Goal: Task Accomplishment & Management: Use online tool/utility

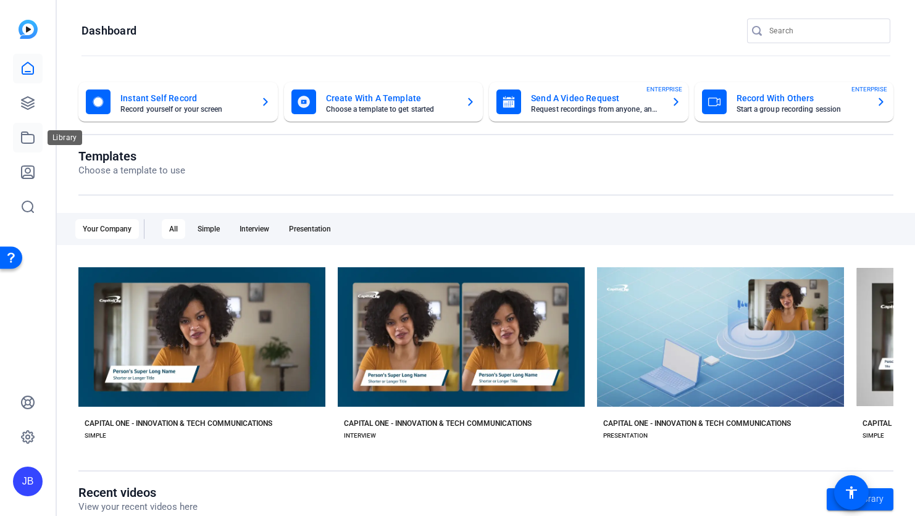
click at [27, 144] on icon at bounding box center [27, 137] width 15 height 15
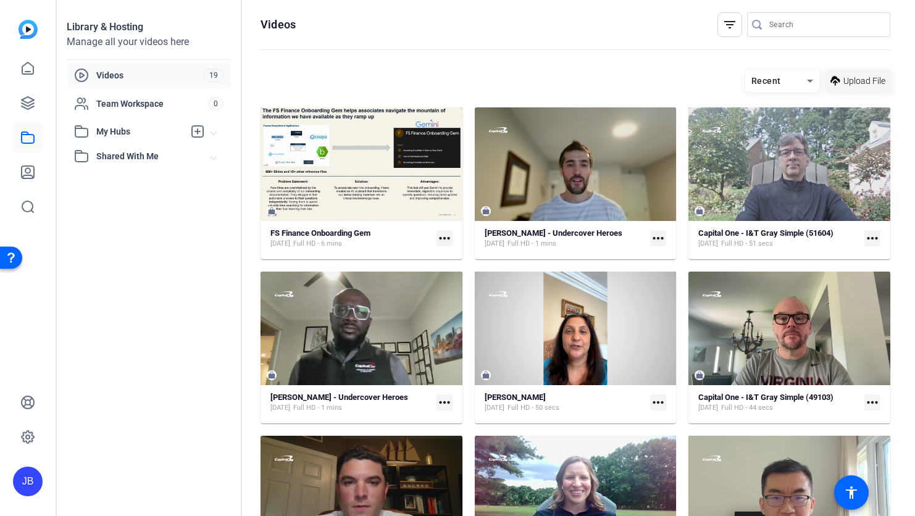
click at [841, 78] on span at bounding box center [857, 81] width 65 height 30
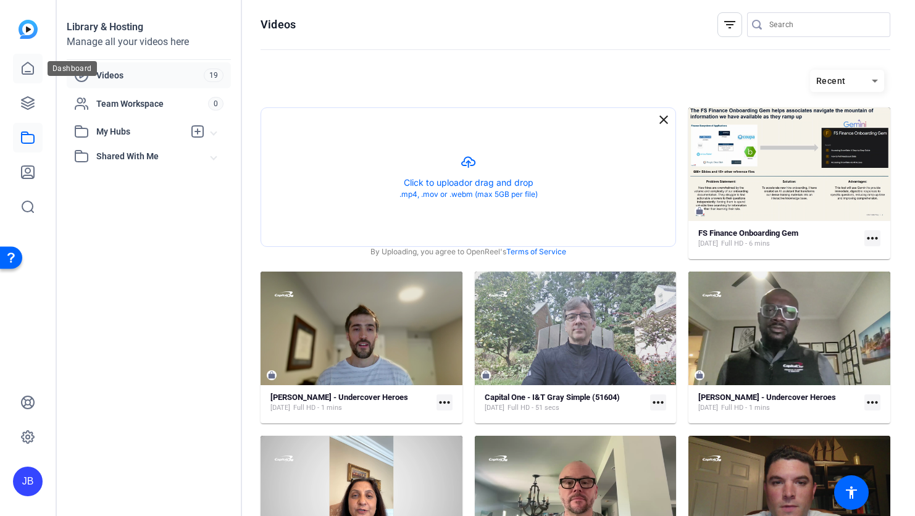
click at [38, 73] on link at bounding box center [28, 69] width 30 height 30
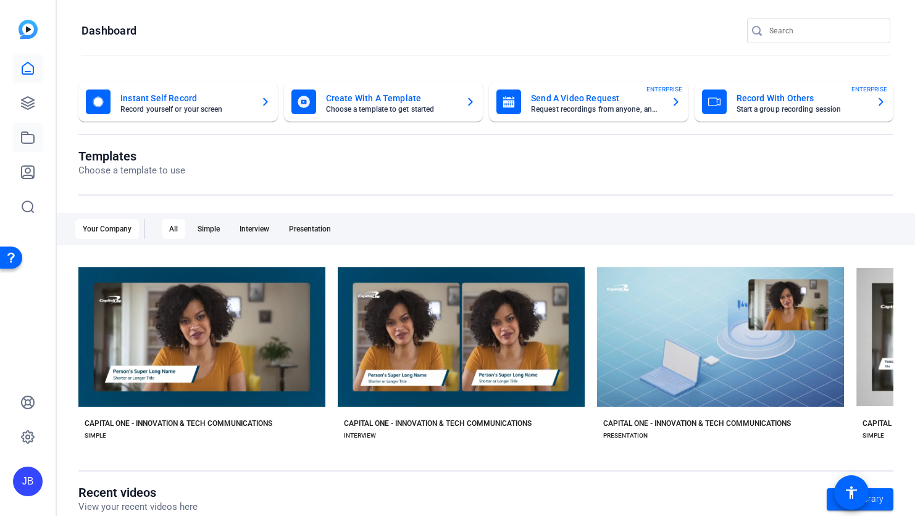
click at [26, 151] on link at bounding box center [28, 138] width 30 height 30
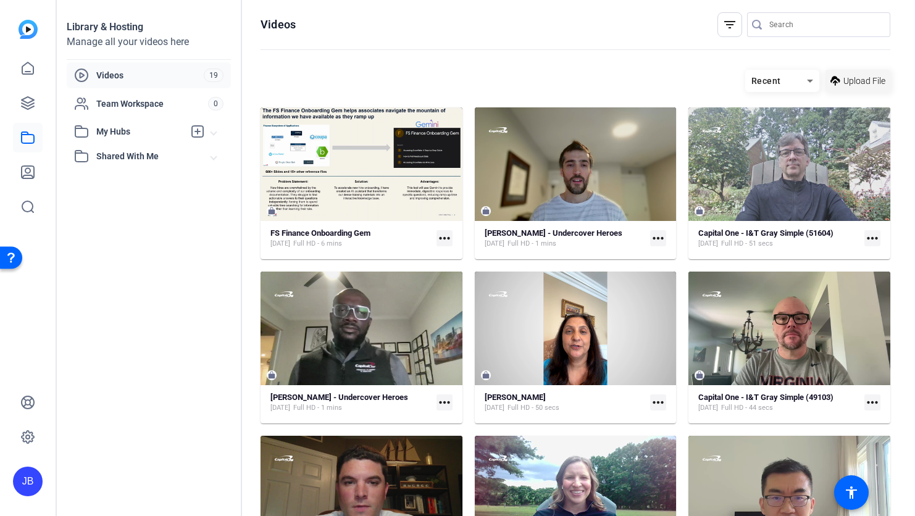
click at [853, 83] on span "Upload File" at bounding box center [864, 81] width 42 height 13
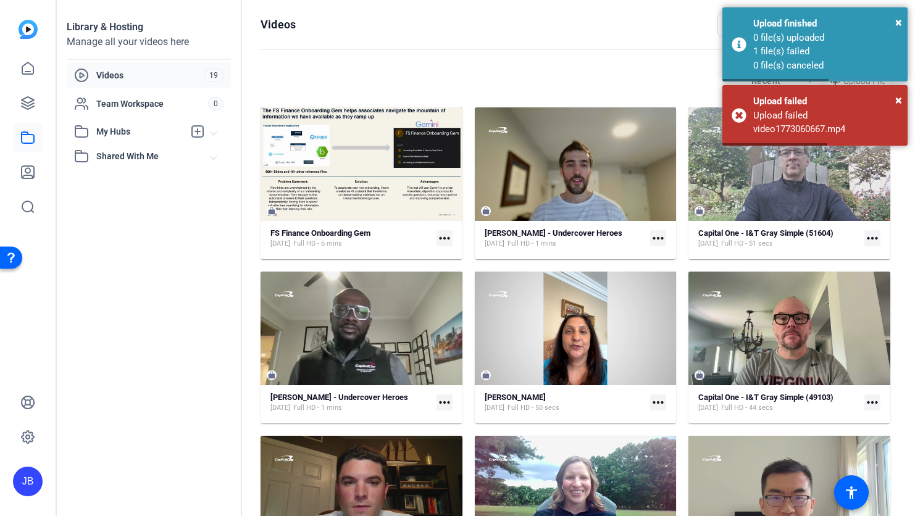
click at [536, 62] on openreel-divider-bar at bounding box center [576, 50] width 630 height 27
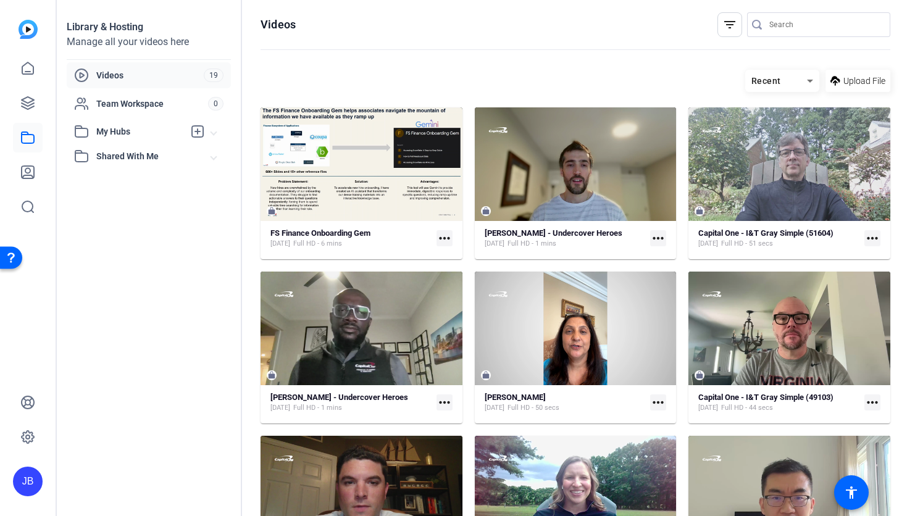
click at [559, 59] on openreel-divider-bar at bounding box center [576, 50] width 630 height 27
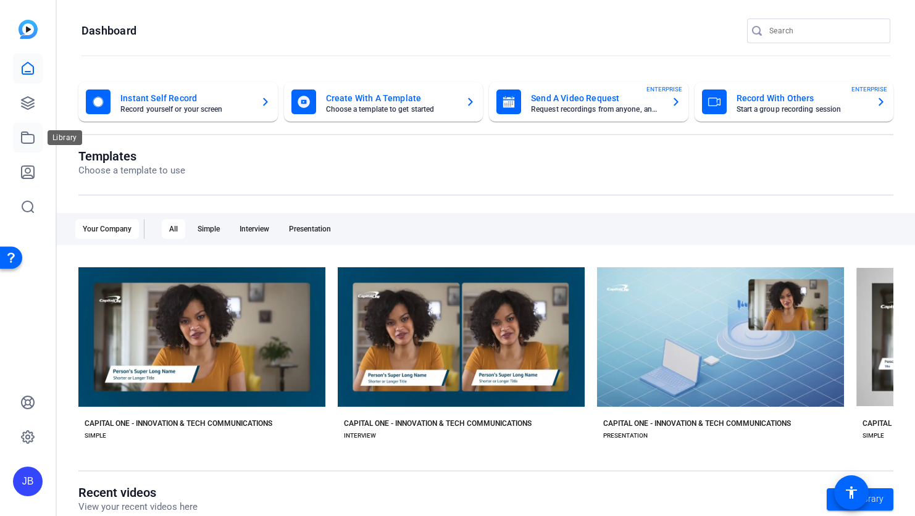
click at [26, 146] on link at bounding box center [28, 138] width 30 height 30
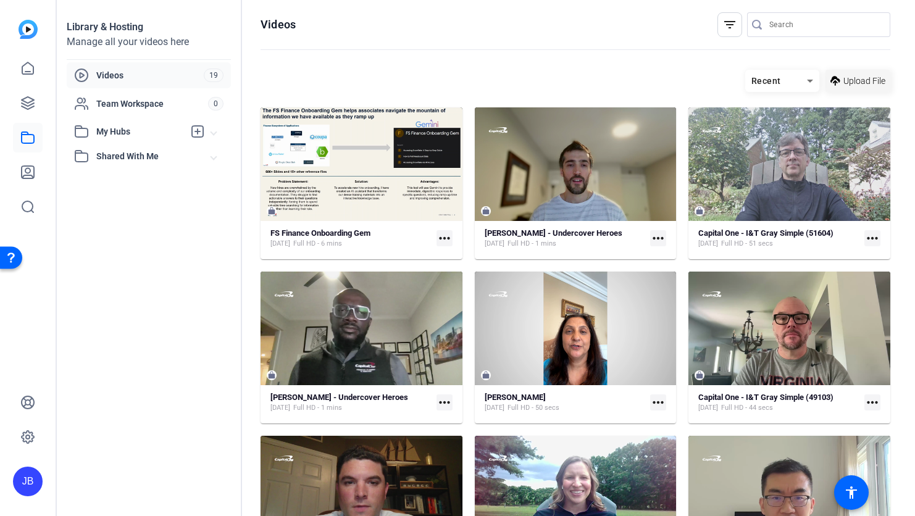
click at [854, 83] on span "Upload File" at bounding box center [864, 81] width 42 height 13
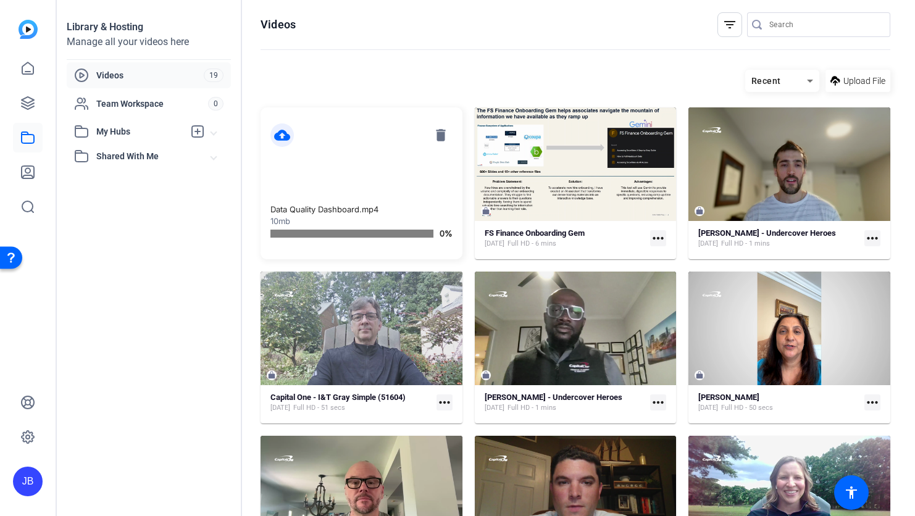
click at [564, 35] on openreel-page-title "Videos filter_list" at bounding box center [576, 24] width 630 height 25
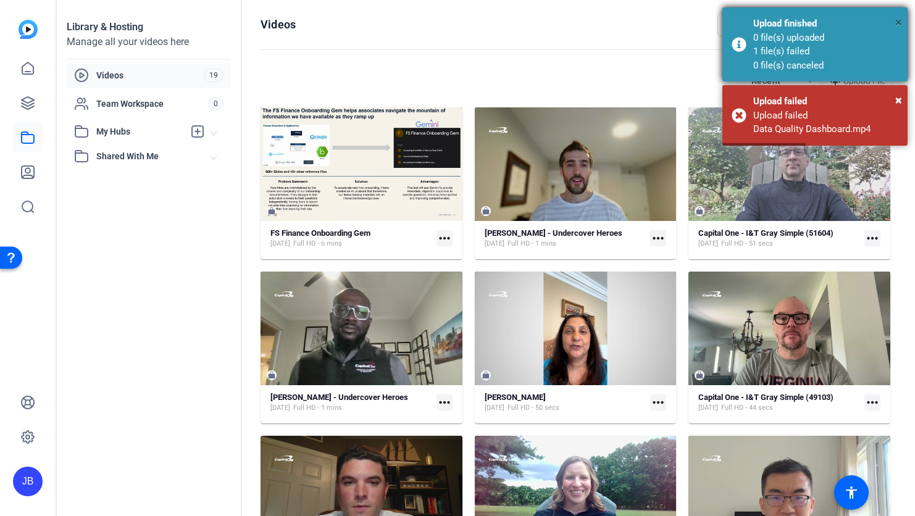
click at [899, 23] on span "×" at bounding box center [898, 22] width 7 height 15
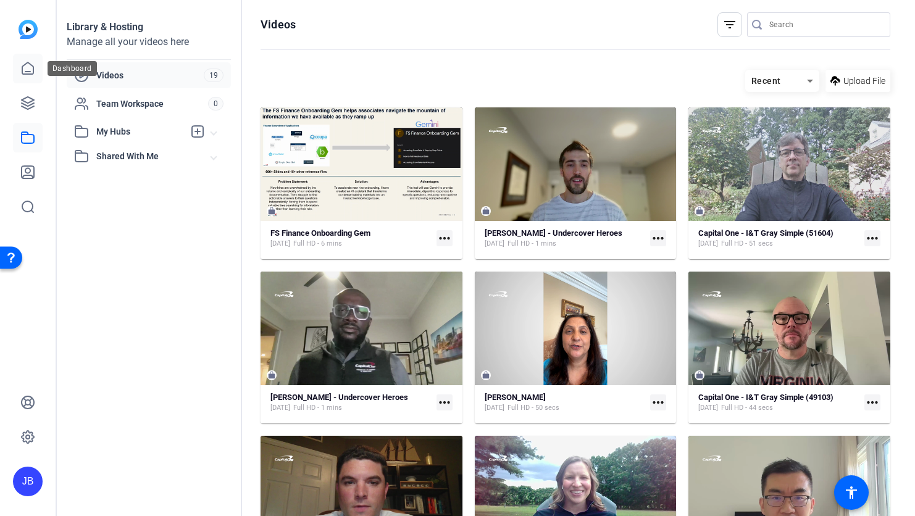
click at [35, 75] on icon at bounding box center [27, 68] width 15 height 15
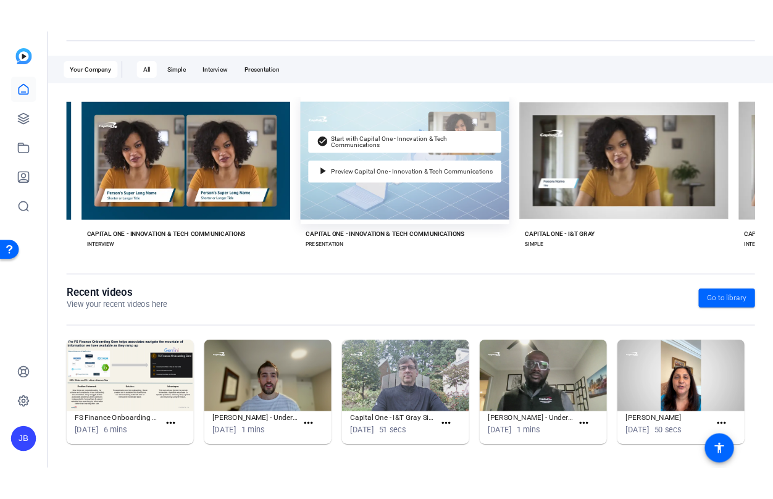
scroll to position [0, 278]
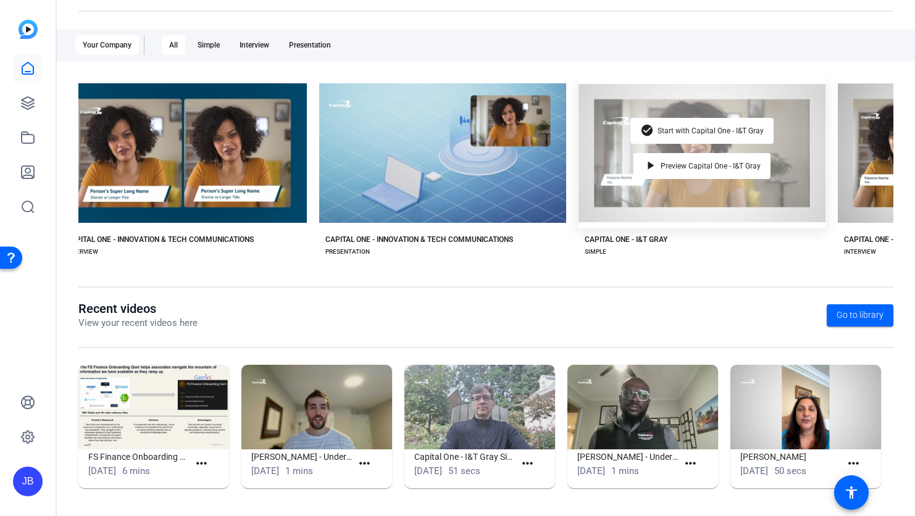
click at [678, 194] on div "check_circle Start with Capital One - I&T Gray play_arrow Preview Capital One -…" at bounding box center [701, 153] width 247 height 151
click at [706, 134] on span "Start with Capital One - I&T Gray" at bounding box center [710, 130] width 106 height 7
